Goal: Task Accomplishment & Management: Manage account settings

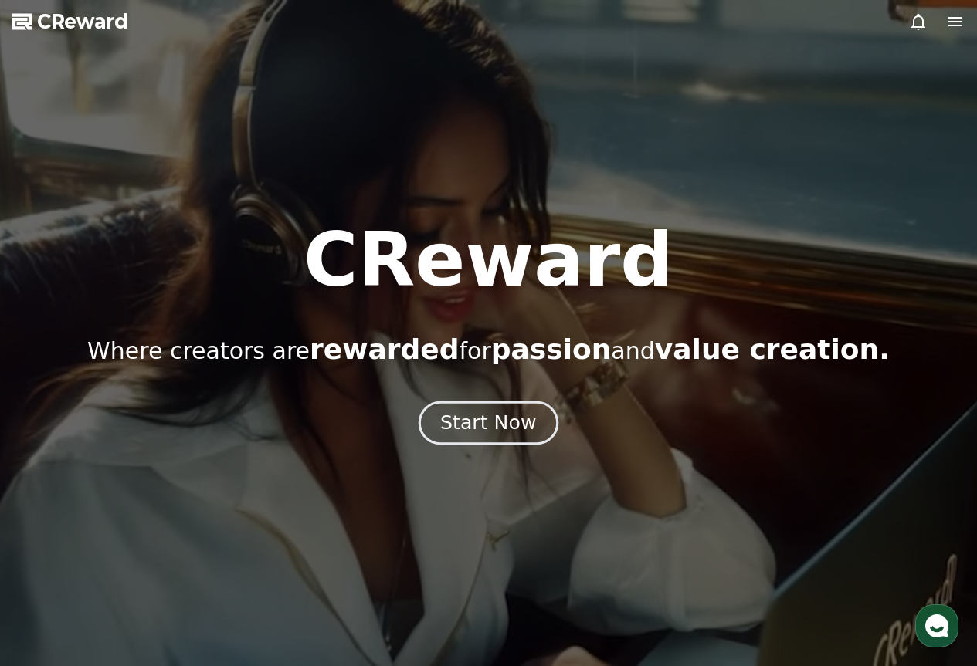
click at [508, 419] on div "Start Now" at bounding box center [488, 423] width 96 height 26
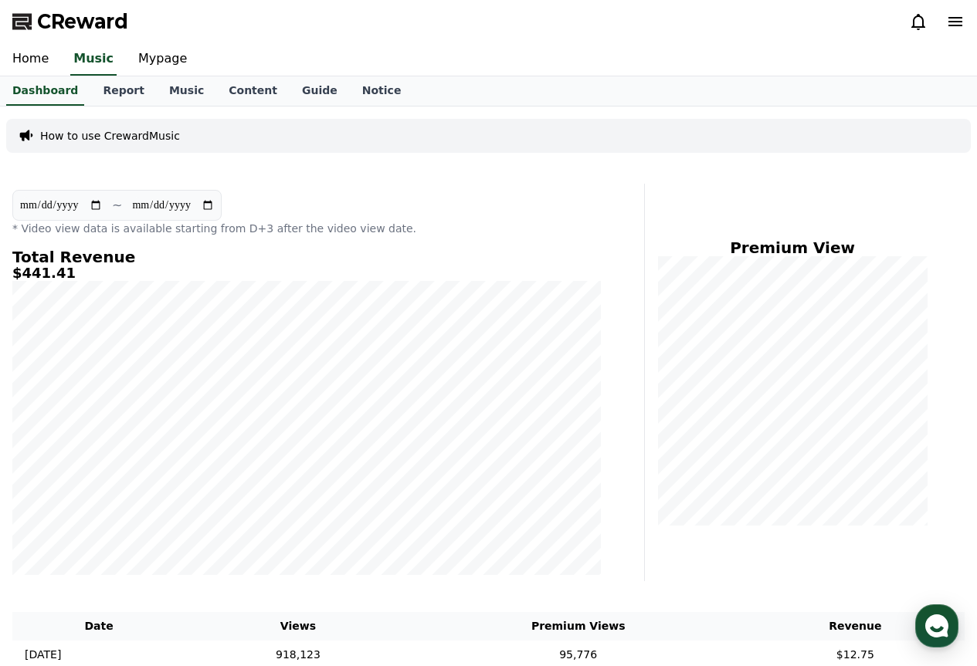
click at [916, 19] on icon at bounding box center [918, 21] width 19 height 19
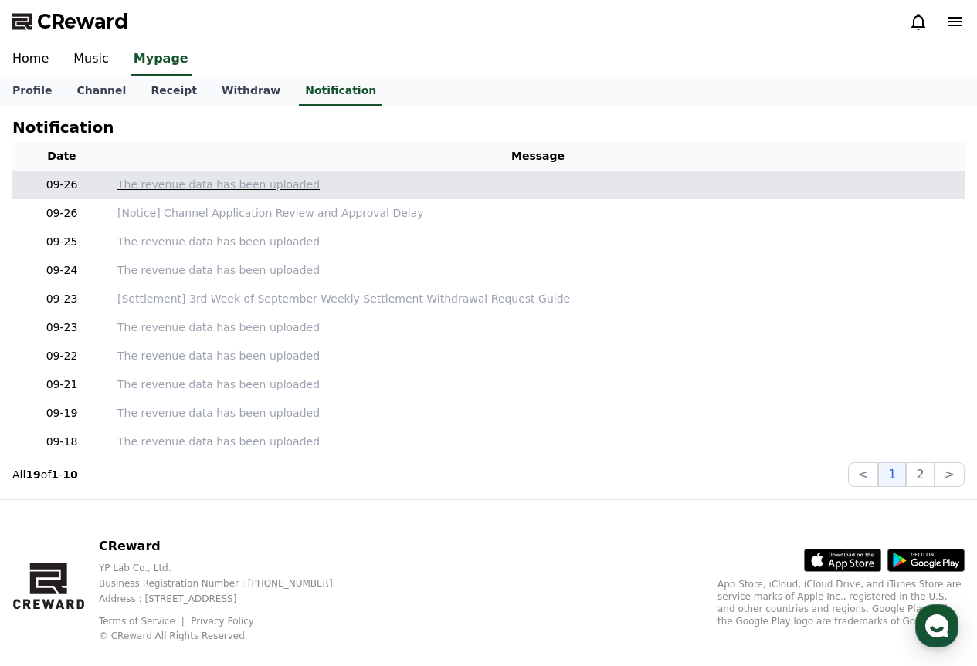
click at [343, 191] on p "The revenue data has been uploaded" at bounding box center [537, 185] width 841 height 16
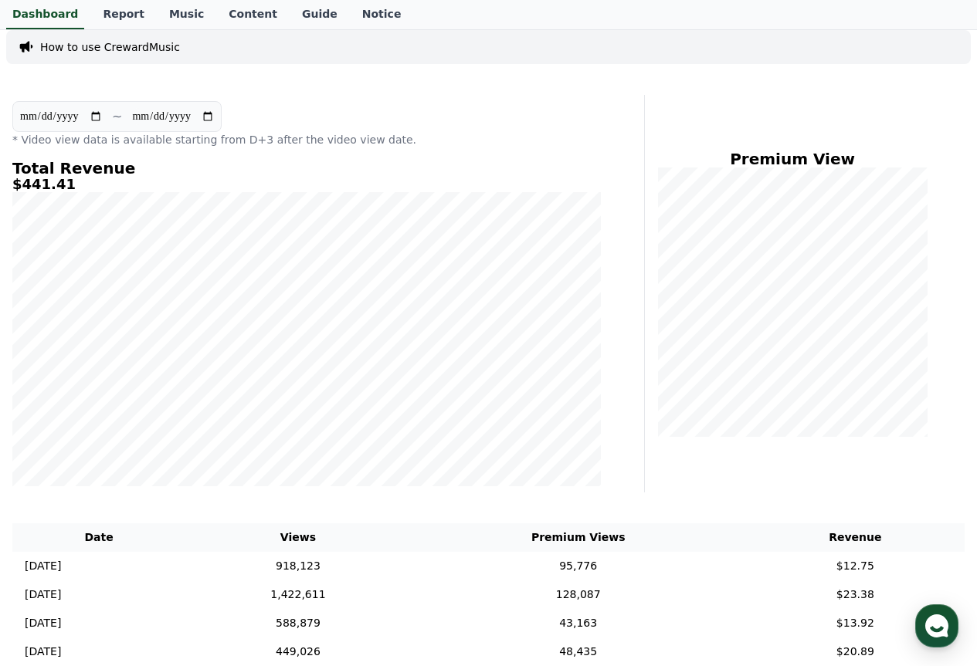
scroll to position [77, 0]
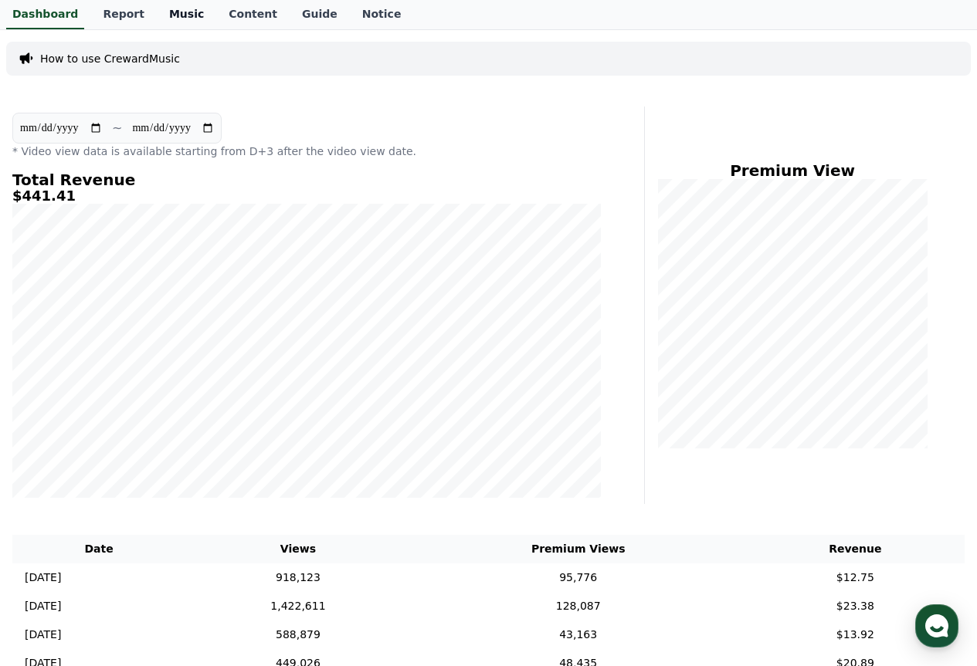
click at [161, 15] on link "Music" at bounding box center [186, 14] width 59 height 29
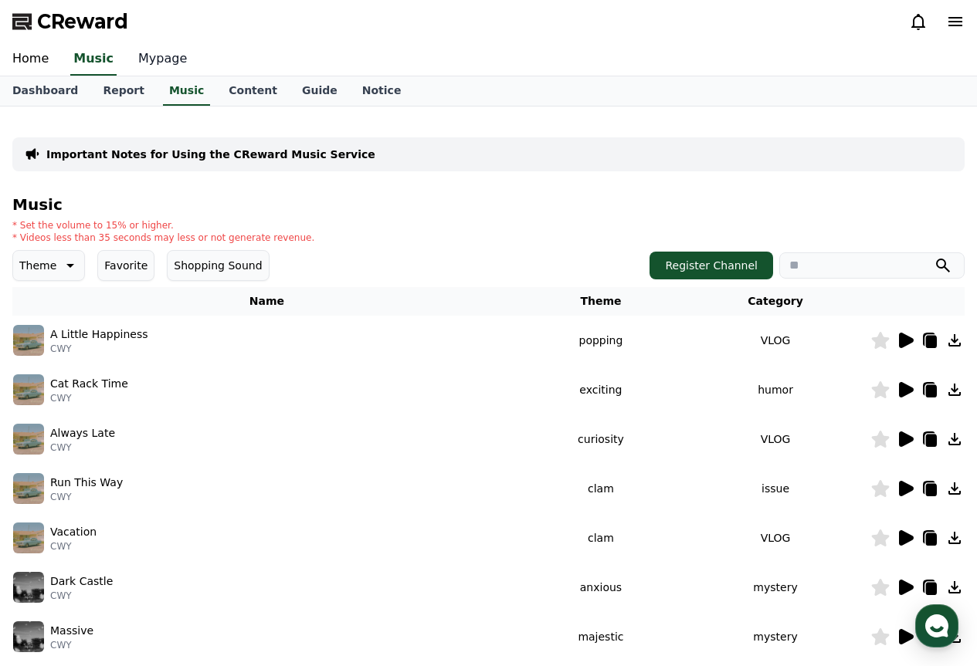
click at [142, 56] on link "Mypage" at bounding box center [162, 59] width 73 height 32
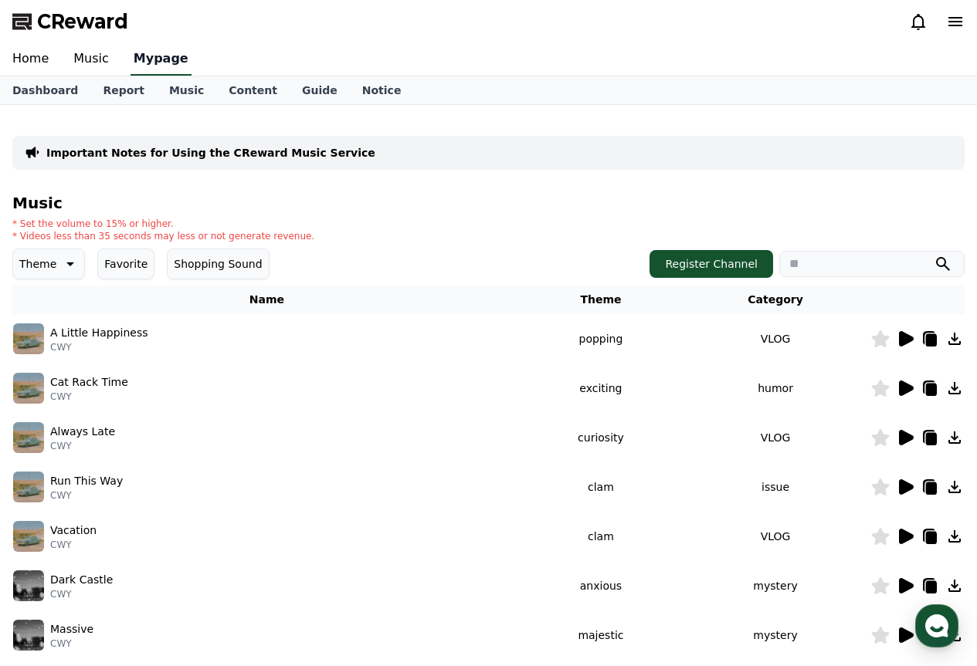
select select "**********"
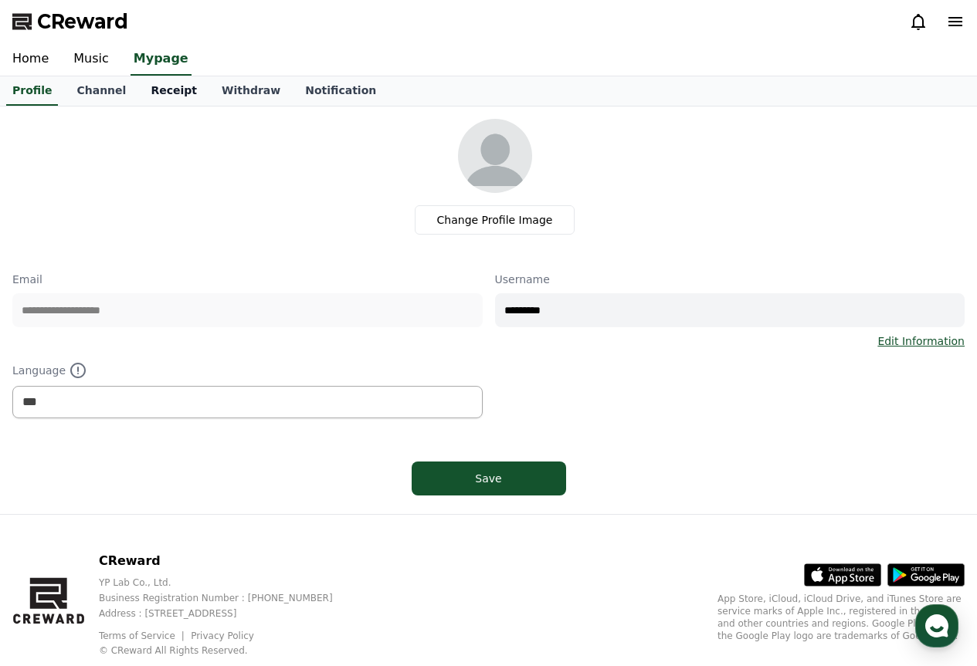
click at [161, 86] on link "Receipt" at bounding box center [173, 90] width 71 height 29
